Goal: Transaction & Acquisition: Purchase product/service

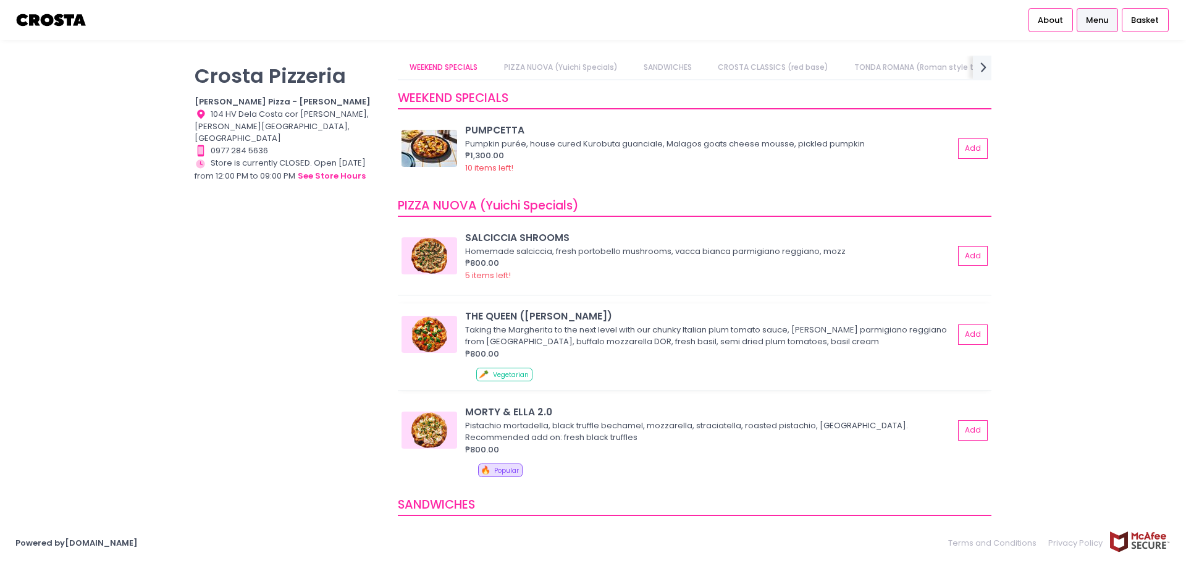
scroll to position [124, 0]
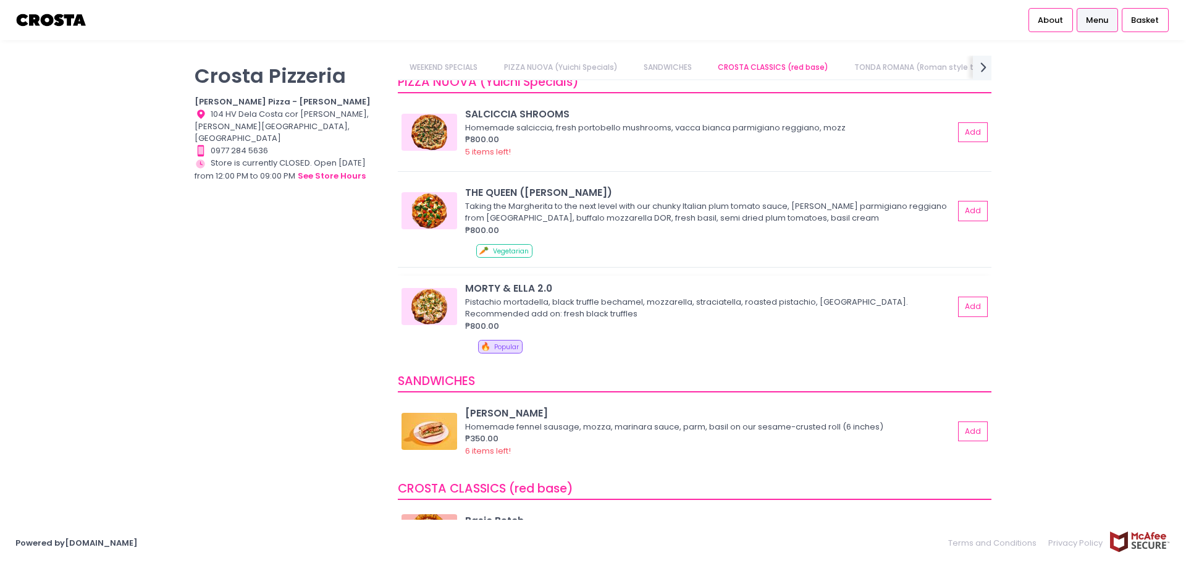
click at [428, 303] on img at bounding box center [430, 306] width 56 height 37
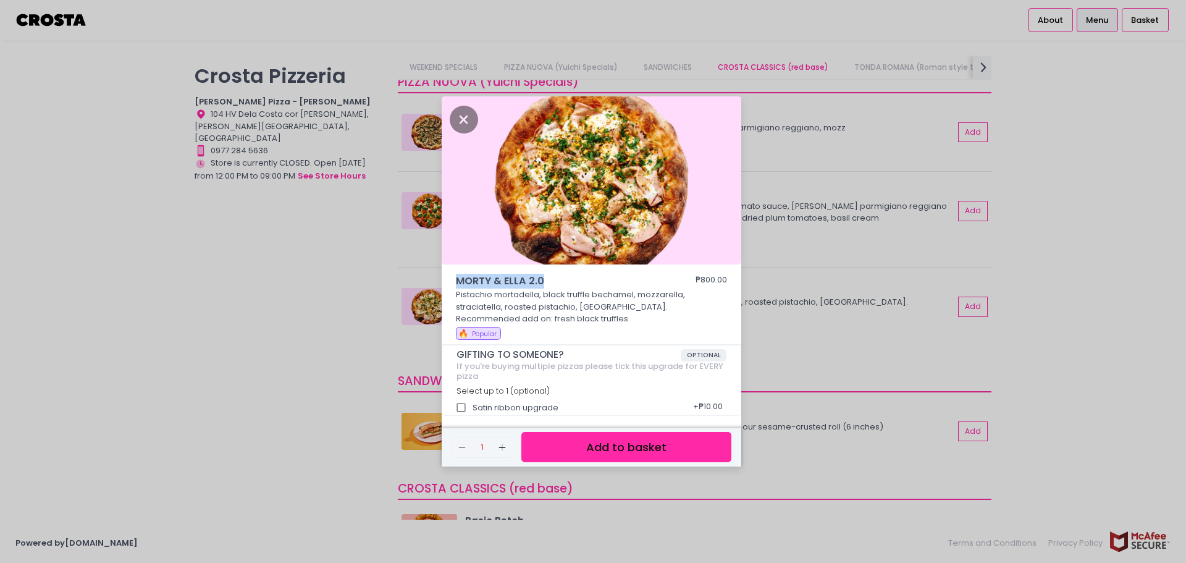
drag, startPoint x: 557, startPoint y: 281, endPoint x: 447, endPoint y: 278, distance: 110.0
click at [447, 278] on div "MORTY & [PERSON_NAME] 2.0 ₱800.00 Pistachio mortadella, black truffle bechamel,…" at bounding box center [592, 309] width 300 height 71
copy span "MORTY & ELLA 2.0"
click at [199, 260] on div "MORTY & [PERSON_NAME] 2.0 ₱800.00 Pistachio mortadella, black truffle bechamel,…" at bounding box center [593, 281] width 1186 height 563
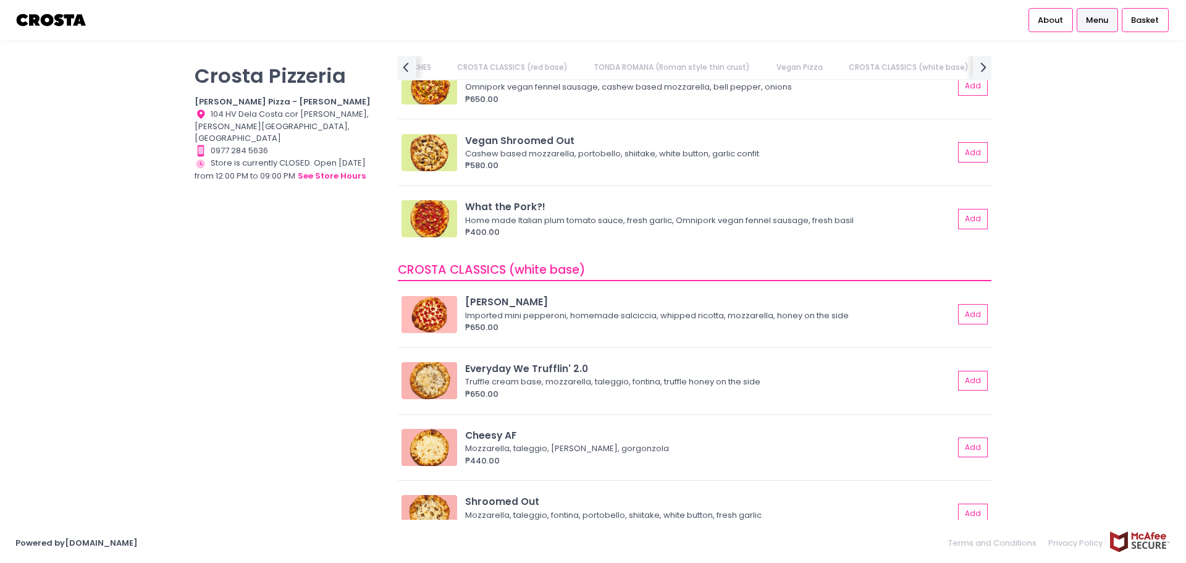
scroll to position [0, 377]
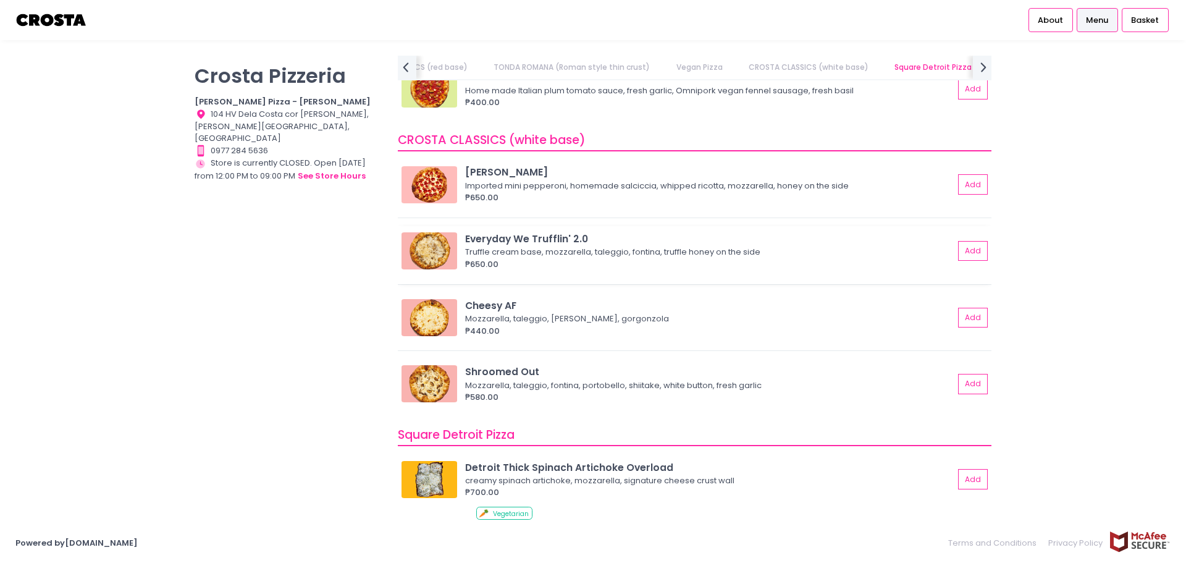
click at [429, 243] on img at bounding box center [430, 250] width 56 height 37
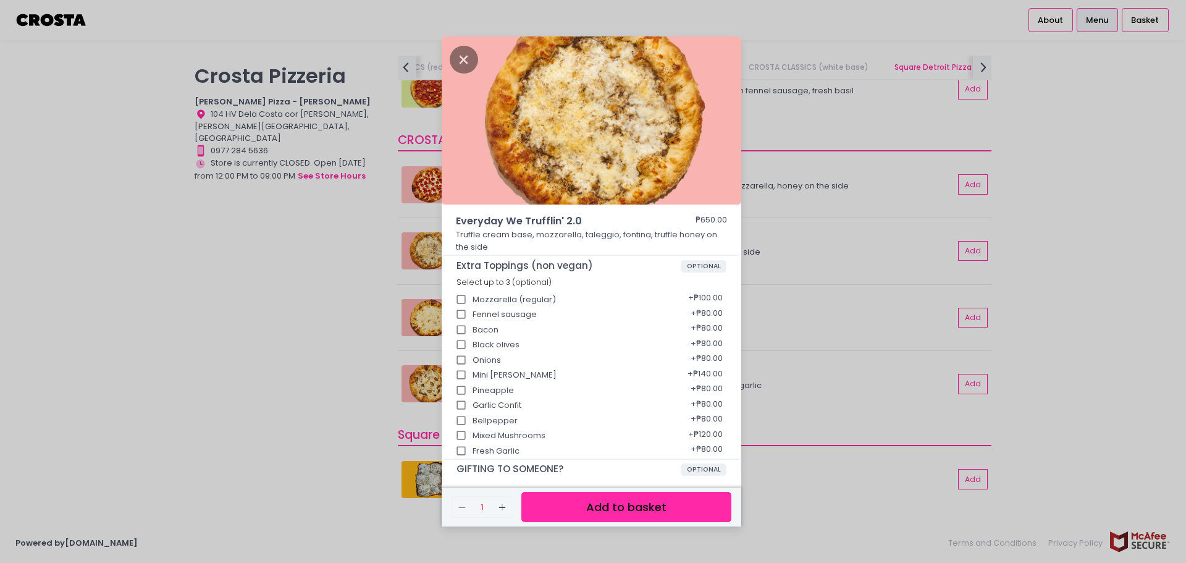
click at [256, 281] on div "Everyday We Trufflin' 2.0 ₱650.00 Truffle cream base, mozzarella, taleggio, fon…" at bounding box center [593, 281] width 1186 height 563
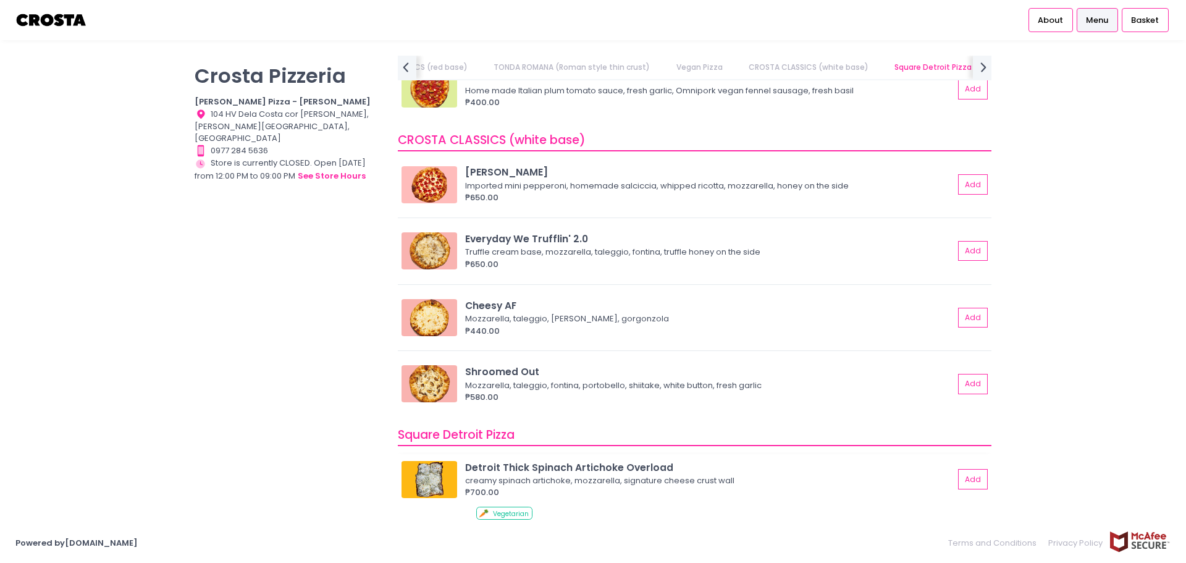
click at [424, 480] on img at bounding box center [430, 479] width 56 height 37
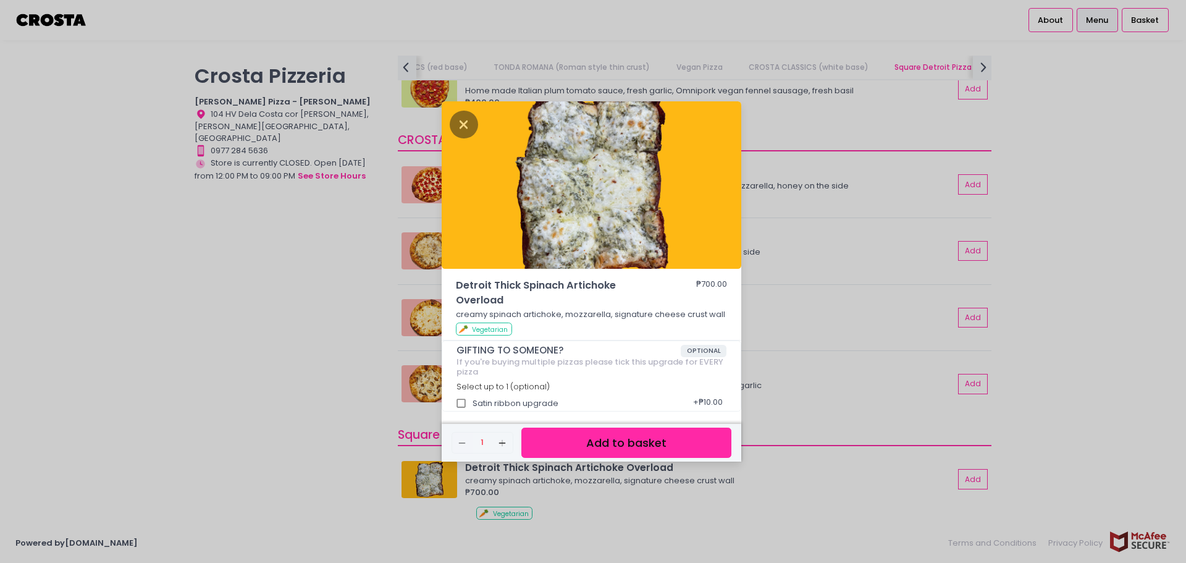
click at [288, 414] on div "Detroit Thick Spinach Artichoke Overload ₱700.00 creamy spinach artichoke, mozz…" at bounding box center [593, 281] width 1186 height 563
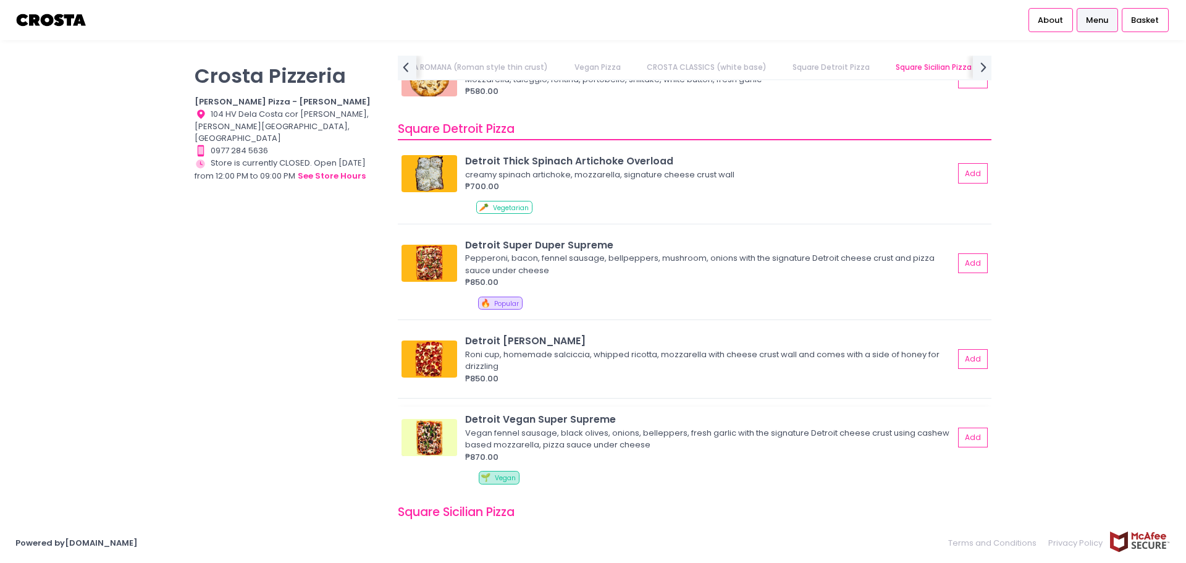
scroll to position [1483, 0]
